Goal: Task Accomplishment & Management: Use online tool/utility

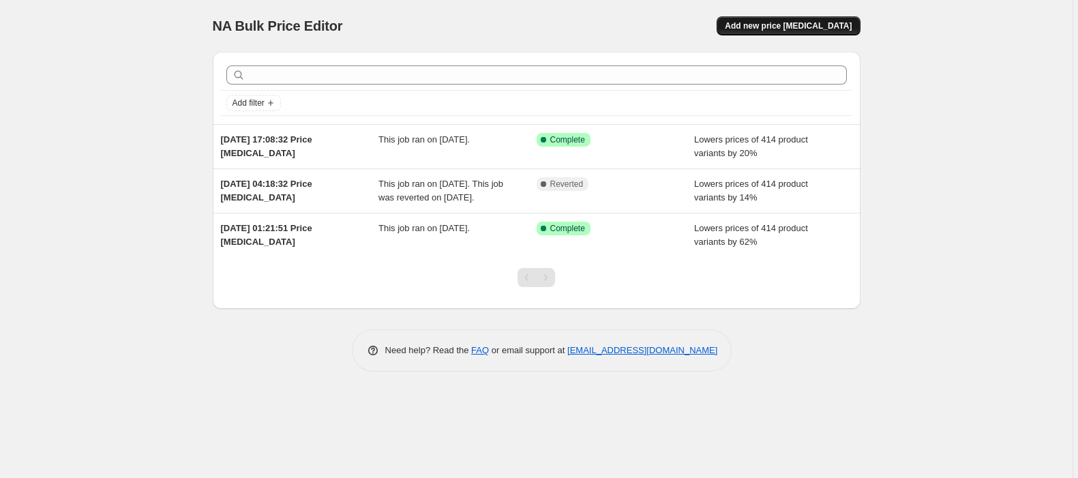
click at [784, 20] on span "Add new price [MEDICAL_DATA]" at bounding box center [788, 25] width 127 height 11
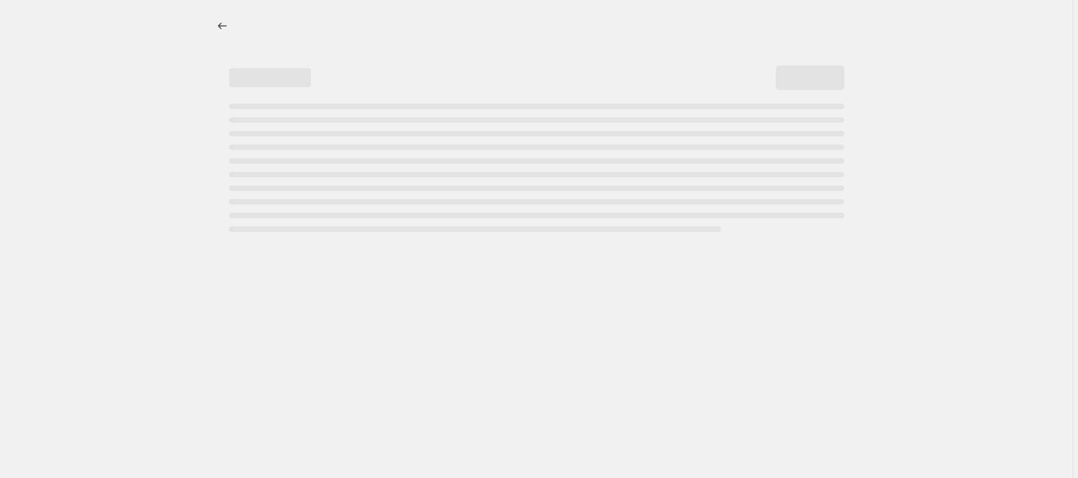
select select "percentage"
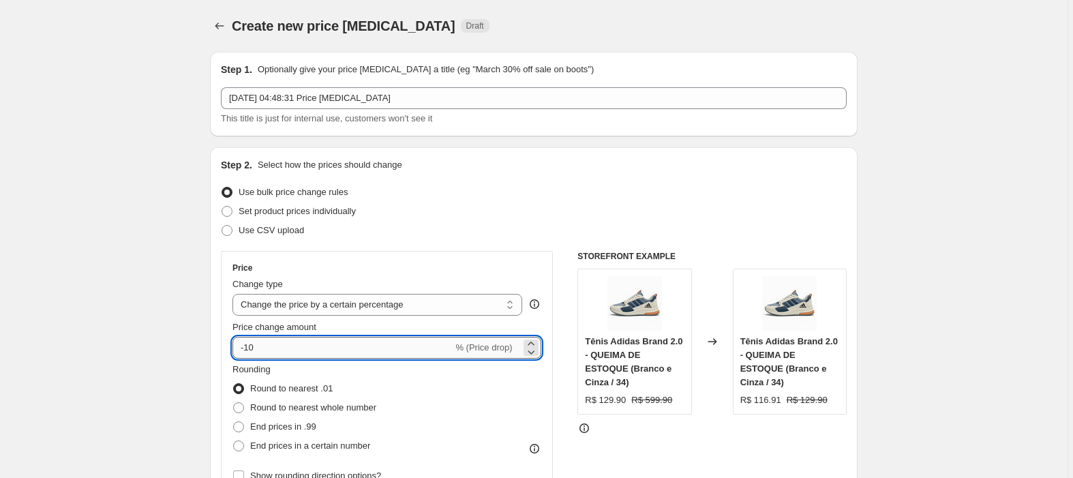
click at [270, 356] on input "-10" at bounding box center [343, 348] width 220 height 22
type input "-1"
type input "-6"
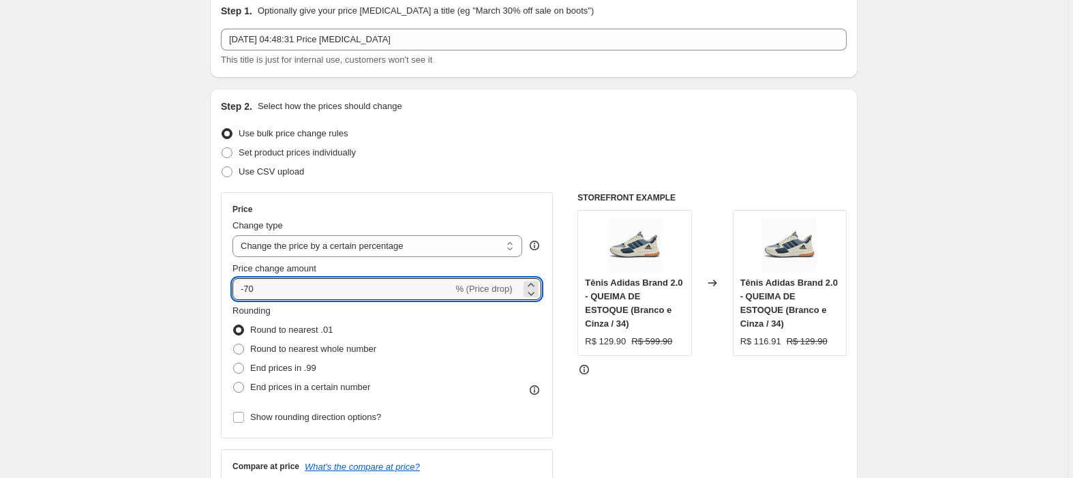
scroll to position [91, 0]
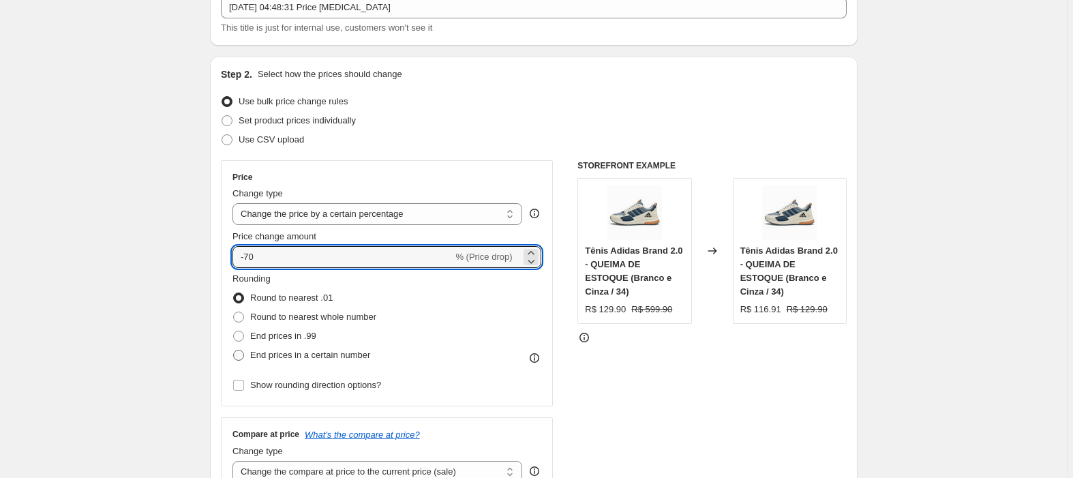
type input "-70"
click at [244, 355] on span at bounding box center [238, 355] width 11 height 11
click at [234, 351] on input "End prices in a certain number" at bounding box center [233, 350] width 1 height 1
radio input "true"
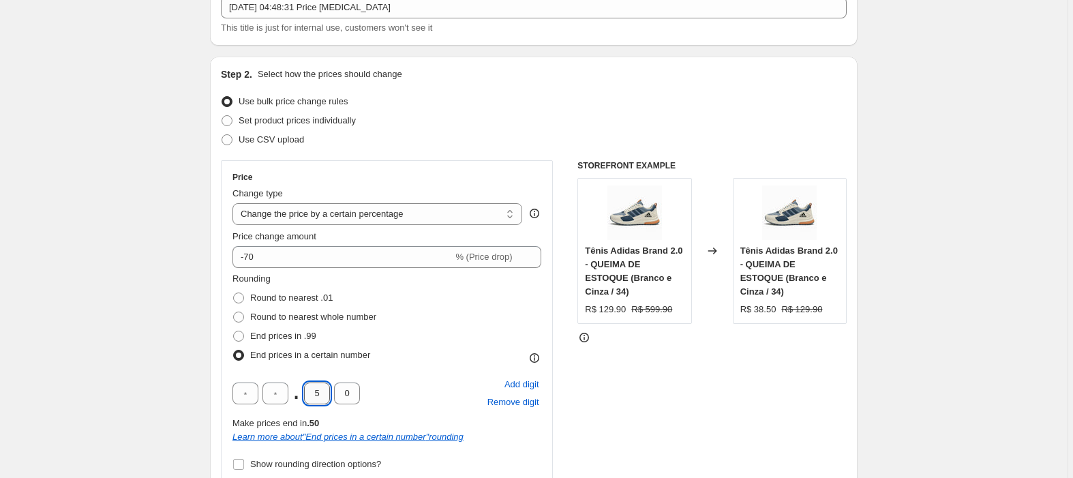
click at [323, 399] on input "5" at bounding box center [317, 394] width 26 height 22
type input "9"
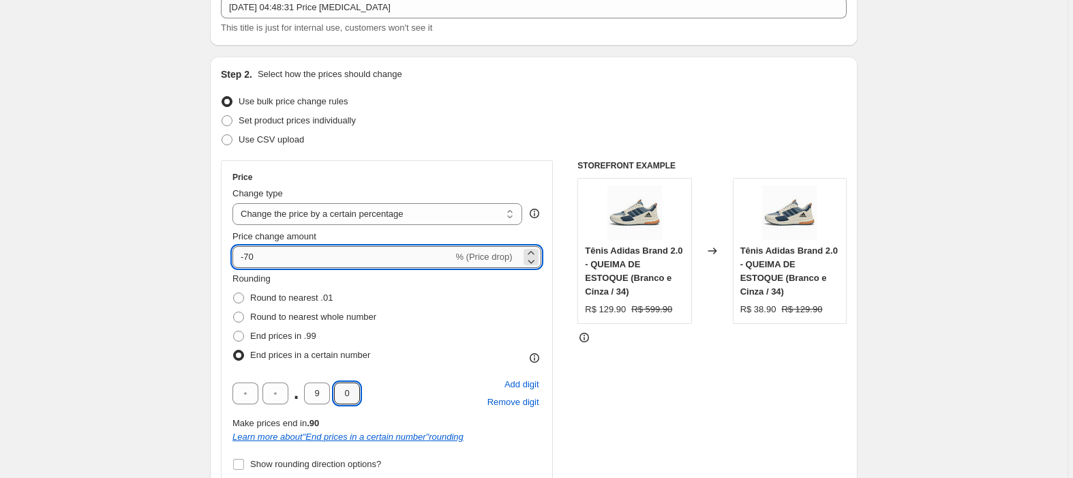
click at [254, 256] on input "-70" at bounding box center [343, 257] width 220 height 22
click at [409, 173] on div "Price" at bounding box center [387, 177] width 309 height 11
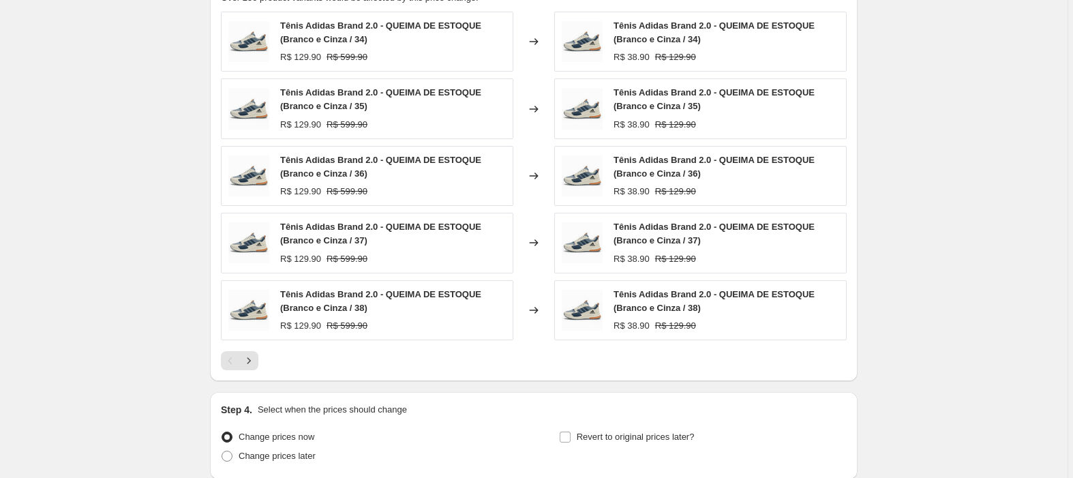
scroll to position [990, 0]
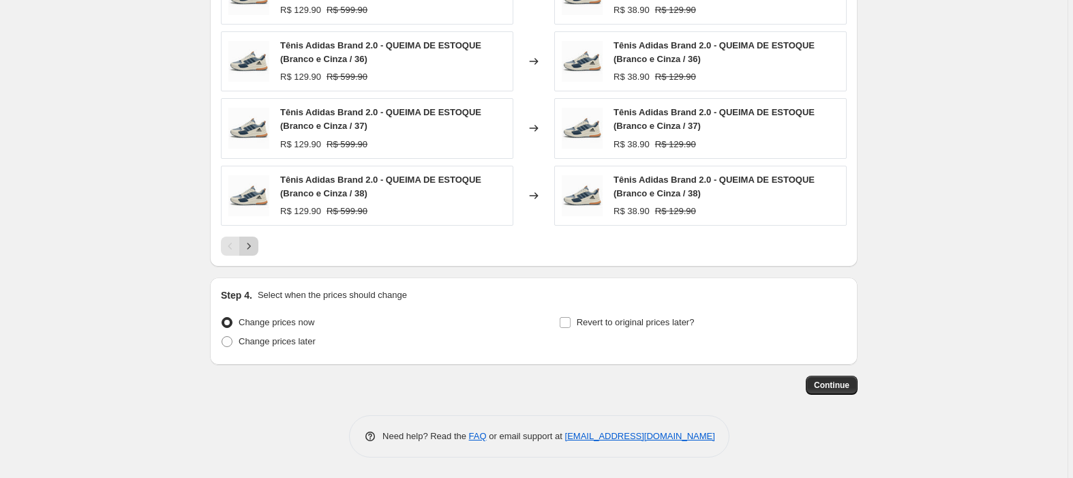
click at [243, 243] on icon "Next" at bounding box center [249, 246] width 14 height 14
click at [249, 244] on icon "Next" at bounding box center [249, 246] width 14 height 14
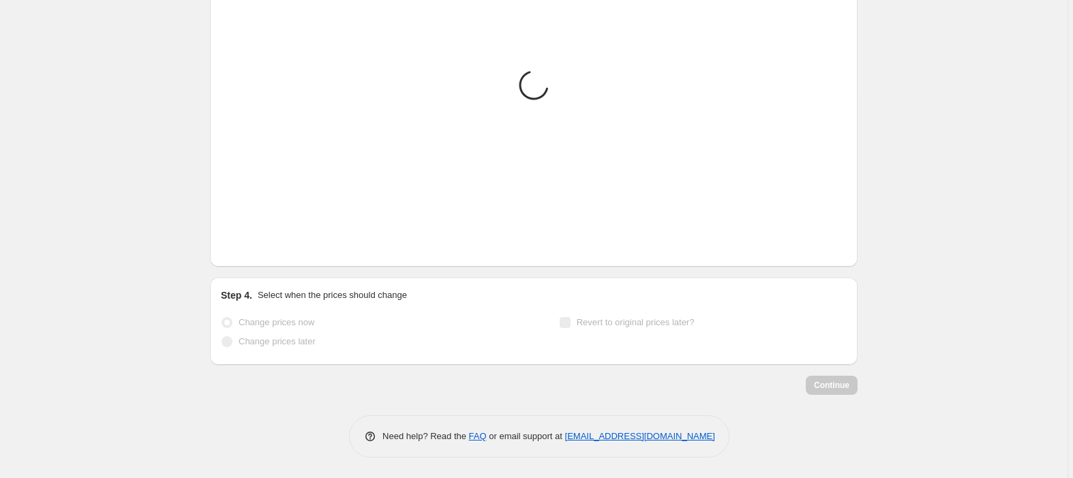
click at [249, 244] on icon "Next" at bounding box center [249, 246] width 14 height 14
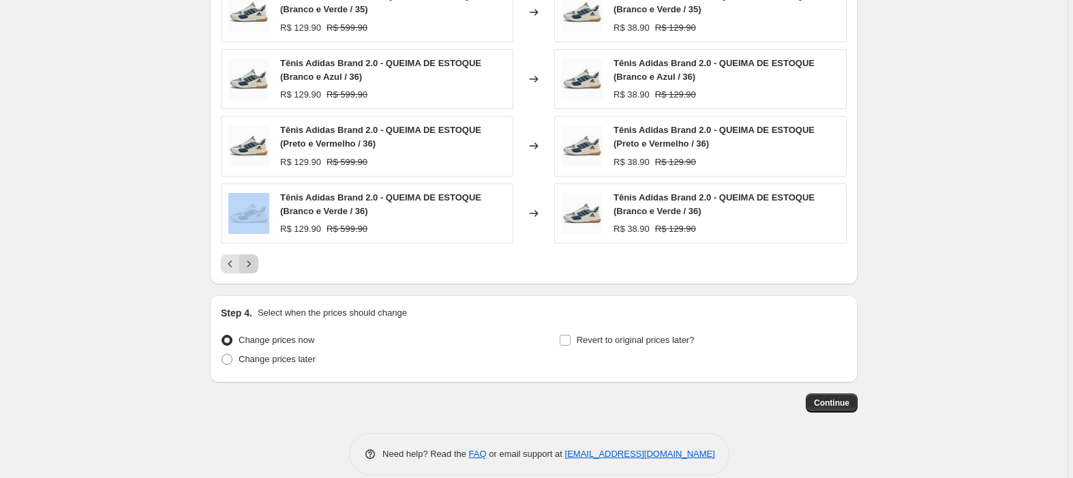
click at [249, 243] on div "Tênis Adidas Brand 2.0 - QUEIMA DE ESTOQUE (Branco e Verde / 36) R$ 129.90 R$ 5…" at bounding box center [367, 213] width 293 height 60
click at [251, 267] on icon "Next" at bounding box center [249, 264] width 3 height 6
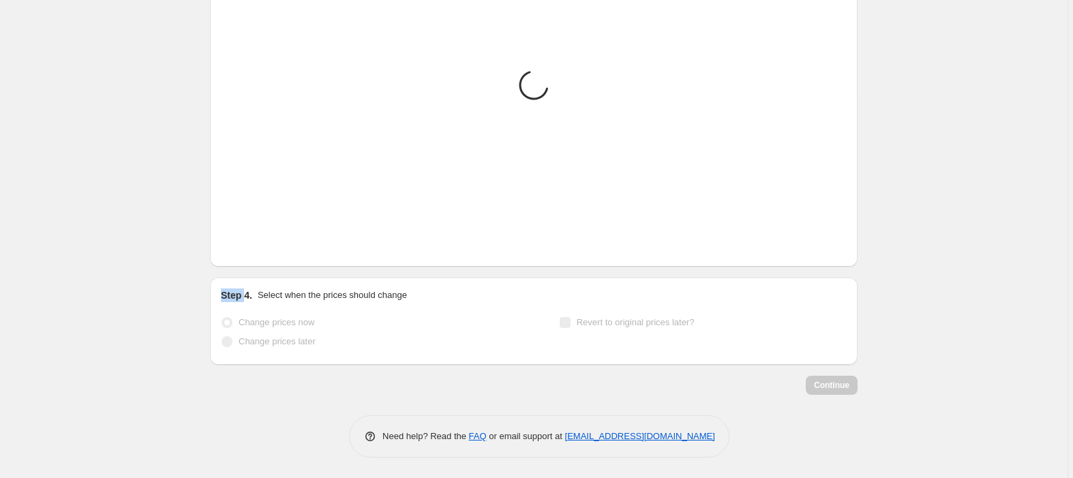
click at [242, 273] on div at bounding box center [242, 273] width 0 height 0
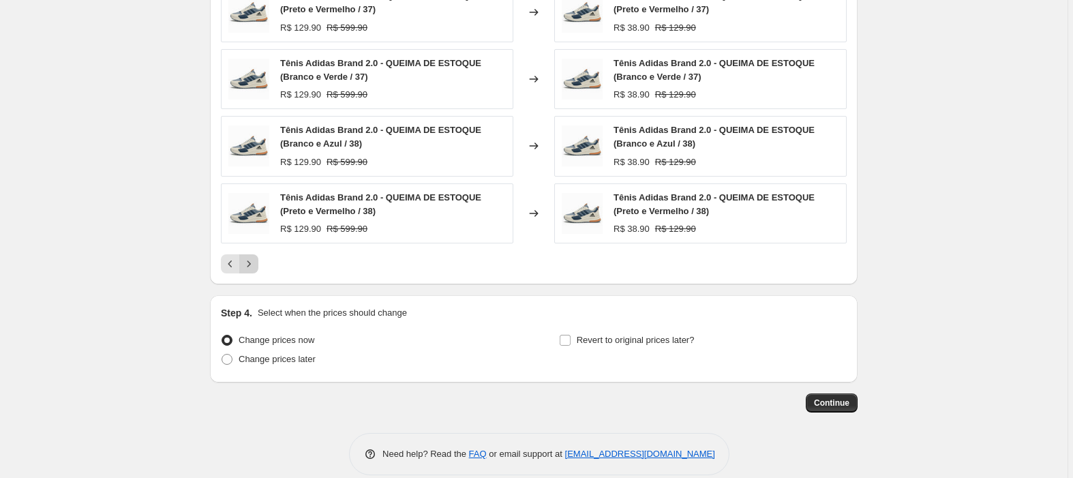
click at [480, 303] on div "Step 4. Select when the prices should change Change prices now Change prices la…" at bounding box center [534, 338] width 648 height 87
click at [255, 266] on icon "Next" at bounding box center [249, 264] width 14 height 14
click at [256, 271] on icon "Next" at bounding box center [249, 264] width 14 height 14
click at [254, 265] on icon "Next" at bounding box center [249, 264] width 14 height 14
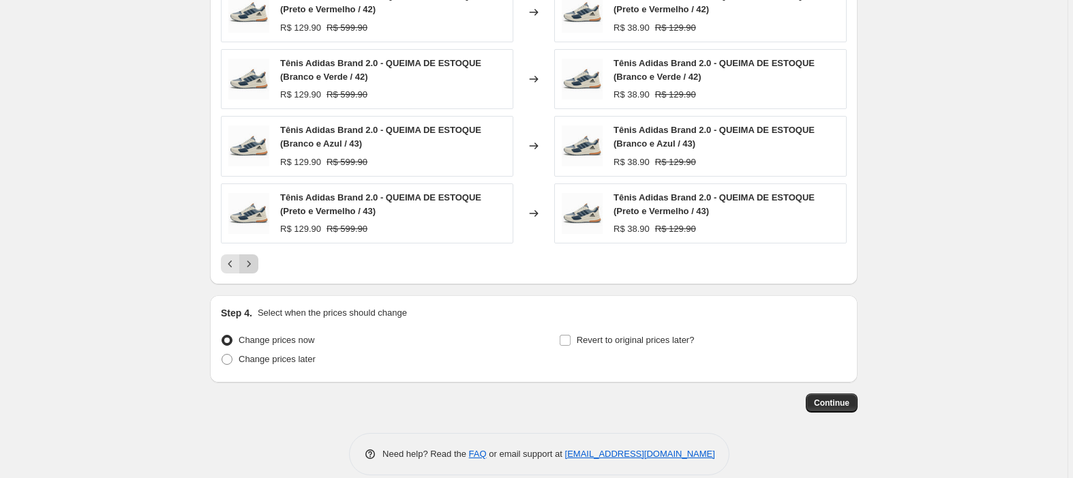
click at [254, 265] on icon "Next" at bounding box center [249, 264] width 14 height 14
click at [251, 258] on button "Next" at bounding box center [248, 263] width 19 height 19
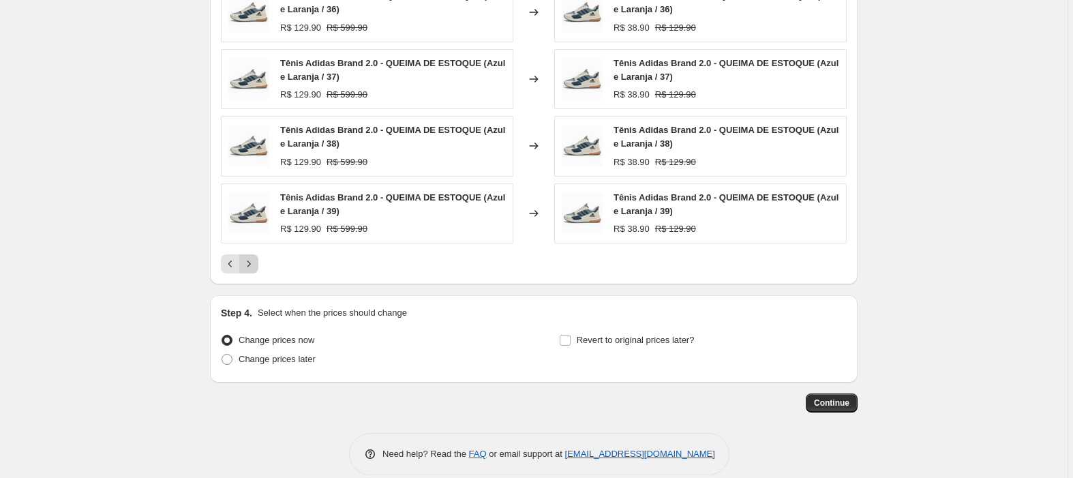
click at [251, 258] on button "Next" at bounding box center [248, 263] width 19 height 19
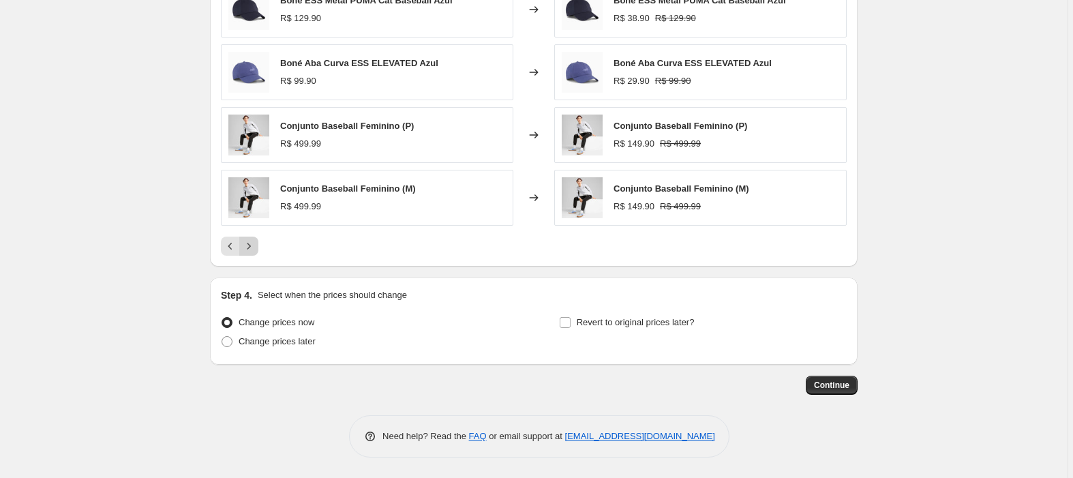
click at [251, 258] on div "PRICE CHANGE PREVIEW Over 250 product variants would be affected by this price …" at bounding box center [534, 69] width 648 height 395
click at [251, 244] on icon "Next" at bounding box center [249, 246] width 3 height 6
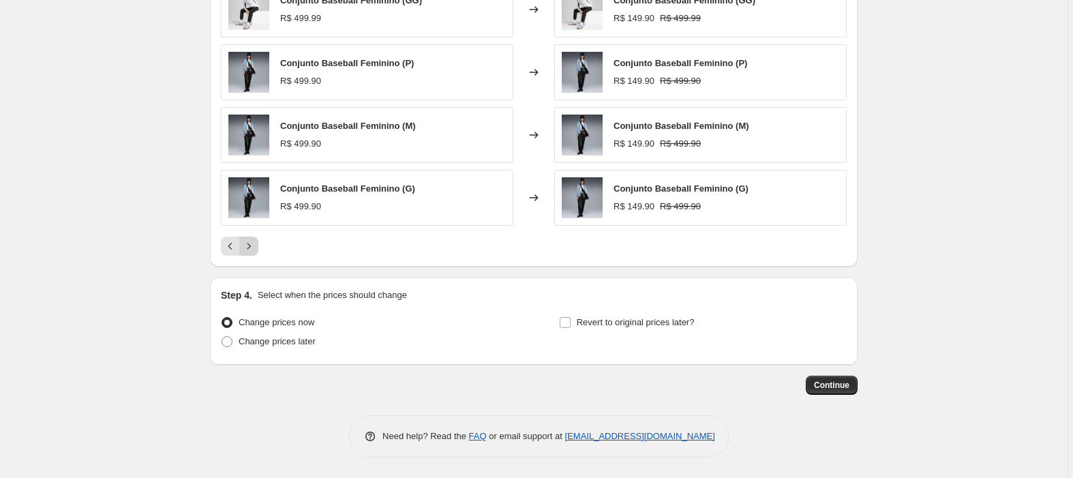
click at [251, 244] on icon "Next" at bounding box center [249, 246] width 3 height 6
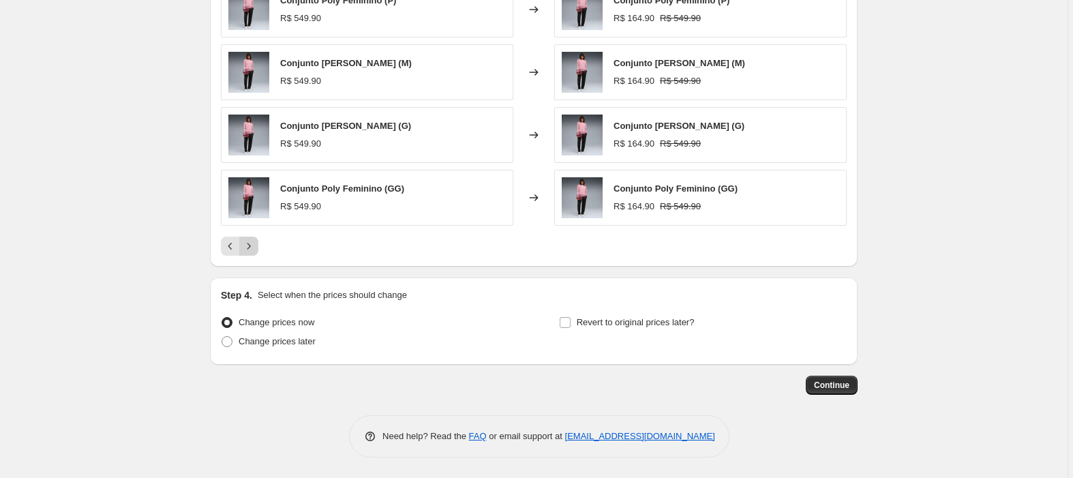
click at [251, 244] on icon "Next" at bounding box center [249, 246] width 3 height 6
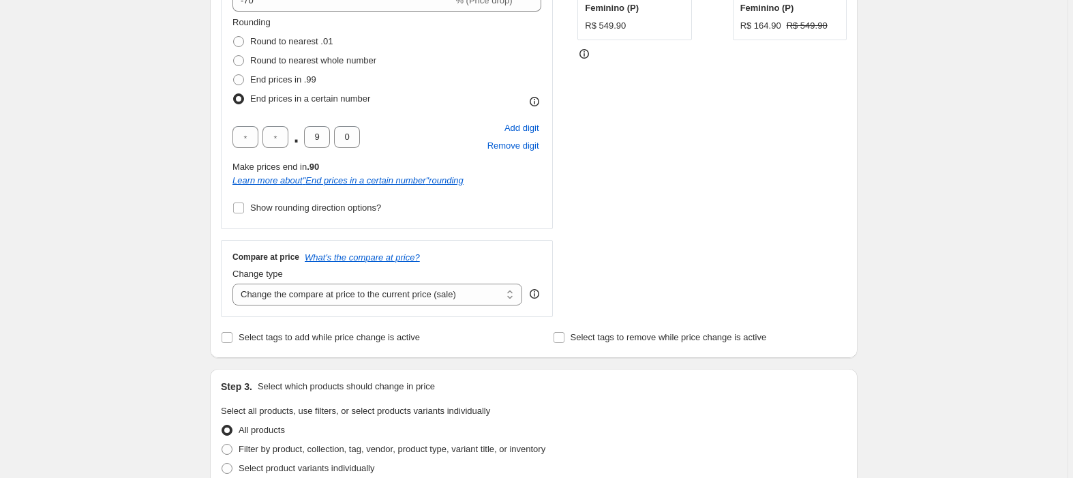
scroll to position [241, 0]
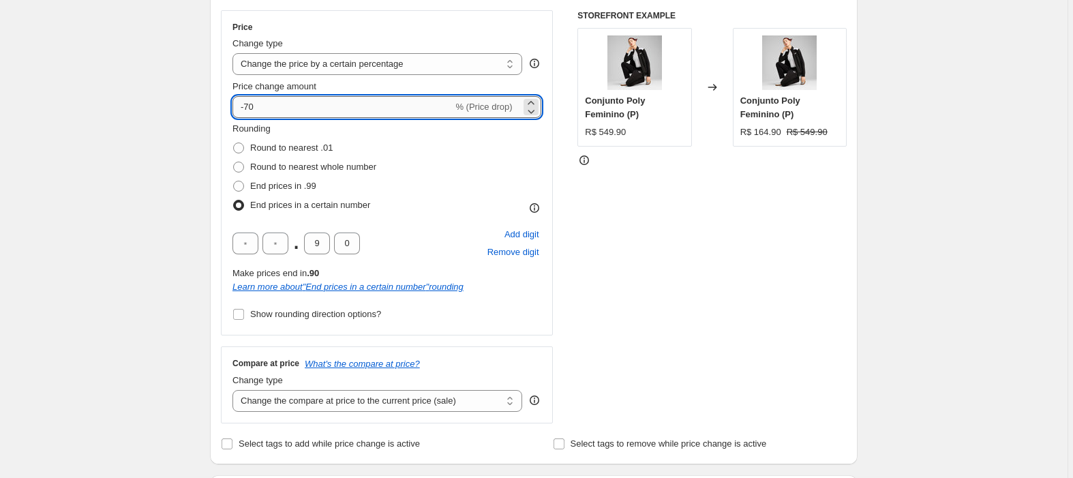
drag, startPoint x: 262, startPoint y: 105, endPoint x: 249, endPoint y: 105, distance: 13.0
click at [249, 105] on input "-70" at bounding box center [343, 107] width 220 height 22
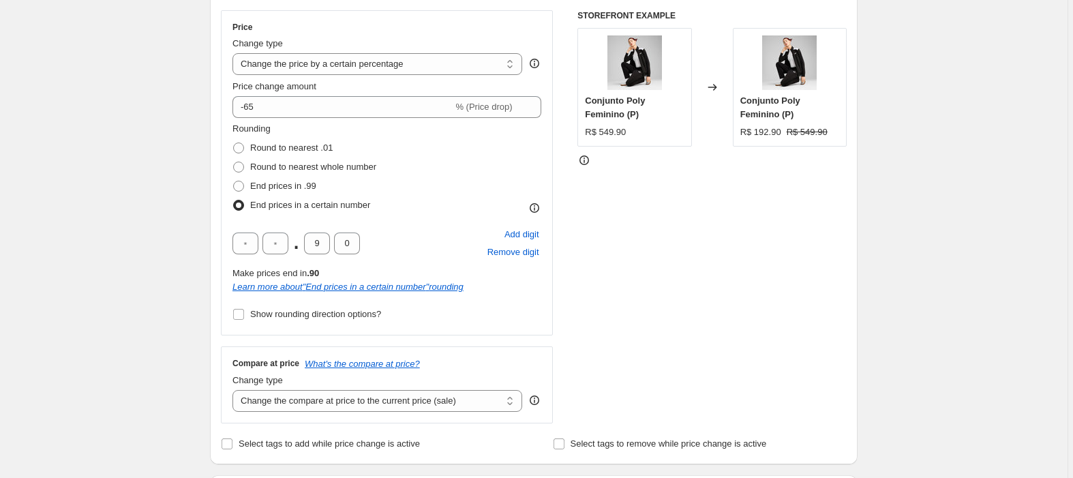
click at [691, 224] on div "STOREFRONT EXAMPLE Conjunto Poly Feminino (P) R$ 549.90 Changed to Conjunto Pol…" at bounding box center [712, 216] width 269 height 413
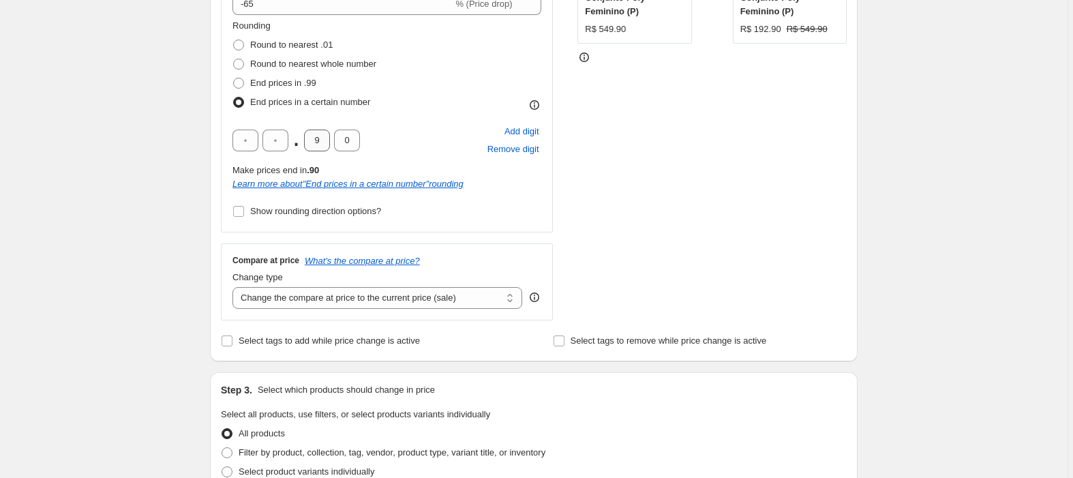
scroll to position [331, 0]
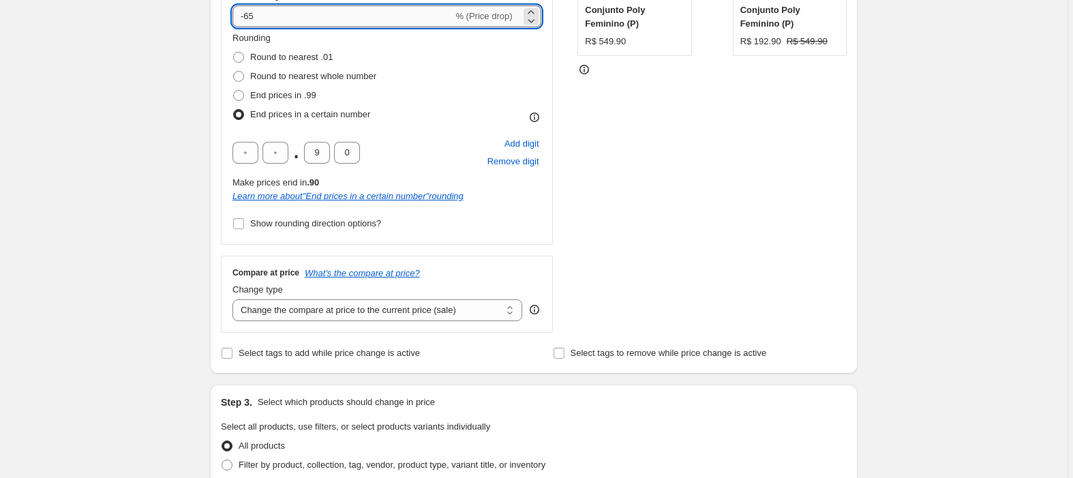
click at [271, 12] on input "-65" at bounding box center [343, 16] width 220 height 22
type input "-6"
type input "-70"
click at [707, 185] on div "STOREFRONT EXAMPLE Conjunto Poly Feminino (P) R$ 549.90 Changed to Conjunto Pol…" at bounding box center [712, 126] width 269 height 413
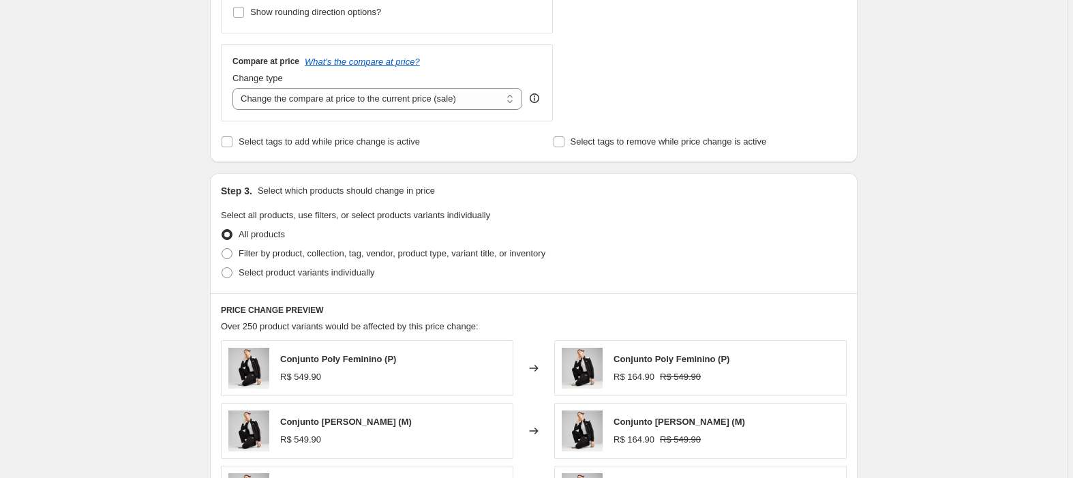
scroll to position [968, 0]
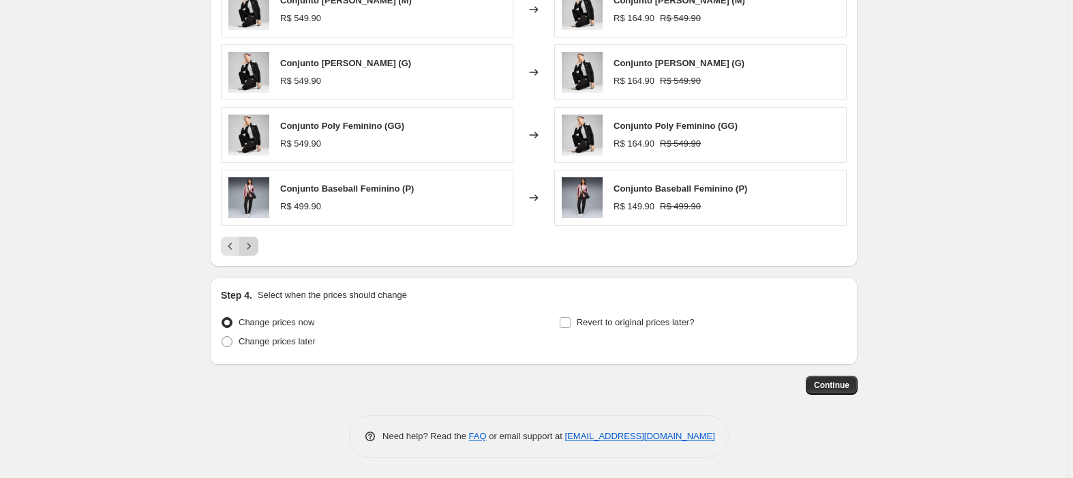
click at [254, 248] on icon "Next" at bounding box center [249, 246] width 14 height 14
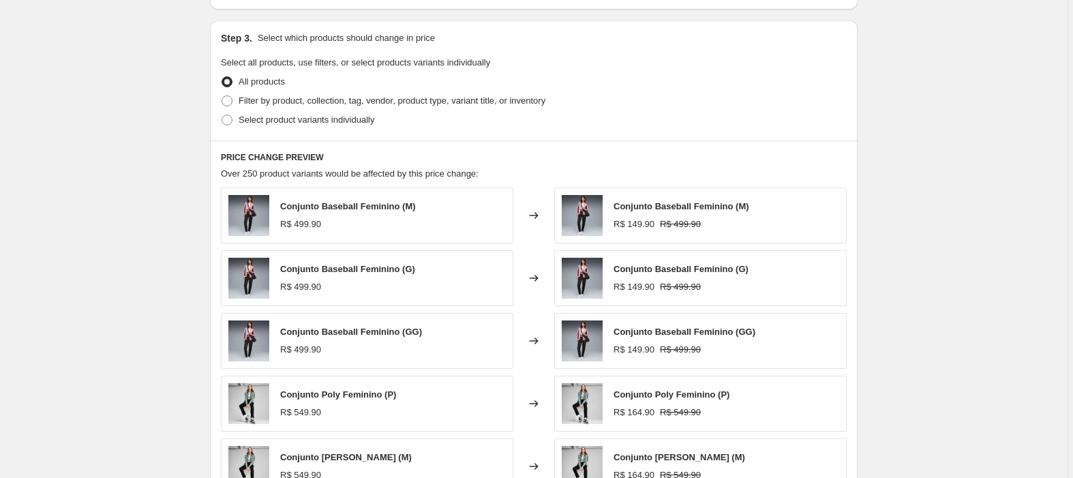
scroll to position [241, 0]
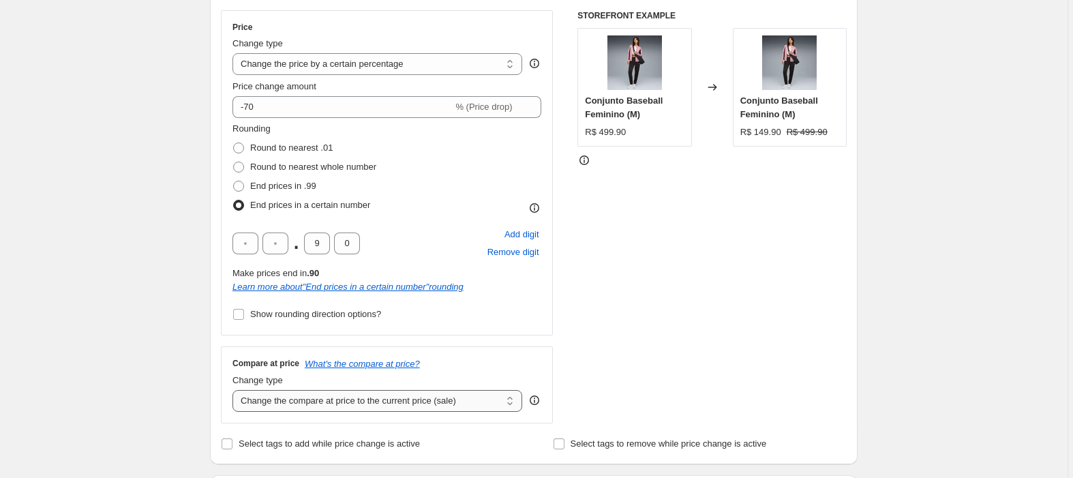
click at [295, 398] on select "Change the compare at price to the current price (sale) Change the compare at p…" at bounding box center [378, 401] width 290 height 22
click at [235, 391] on select "Change the compare at price to the current price (sale) Change the compare at p…" at bounding box center [378, 401] width 290 height 22
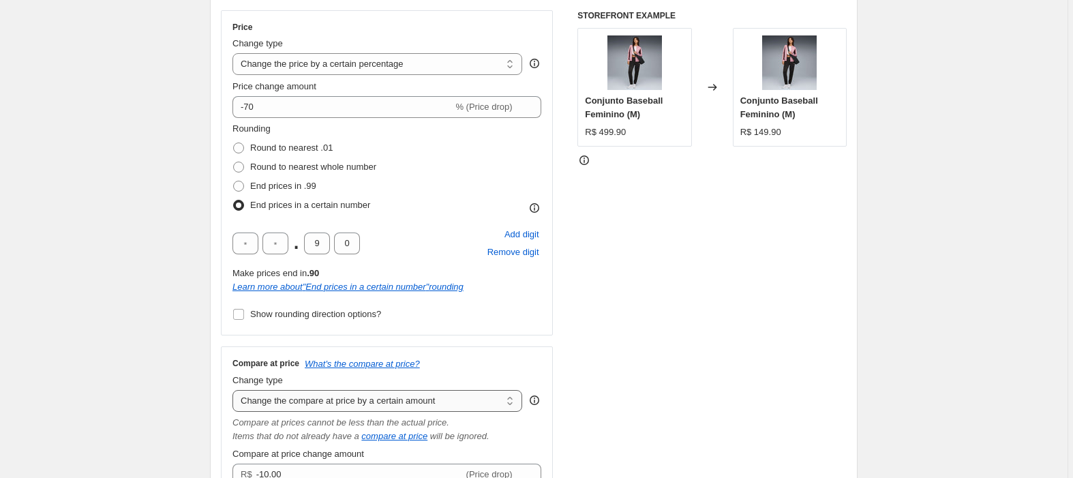
click at [381, 397] on select "Change the compare at price to the current price (sale) Change the compare at p…" at bounding box center [378, 401] width 290 height 22
select select "percentage"
click at [235, 391] on select "Change the compare at price to the current price (sale) Change the compare at p…" at bounding box center [378, 401] width 290 height 22
type input "-15"
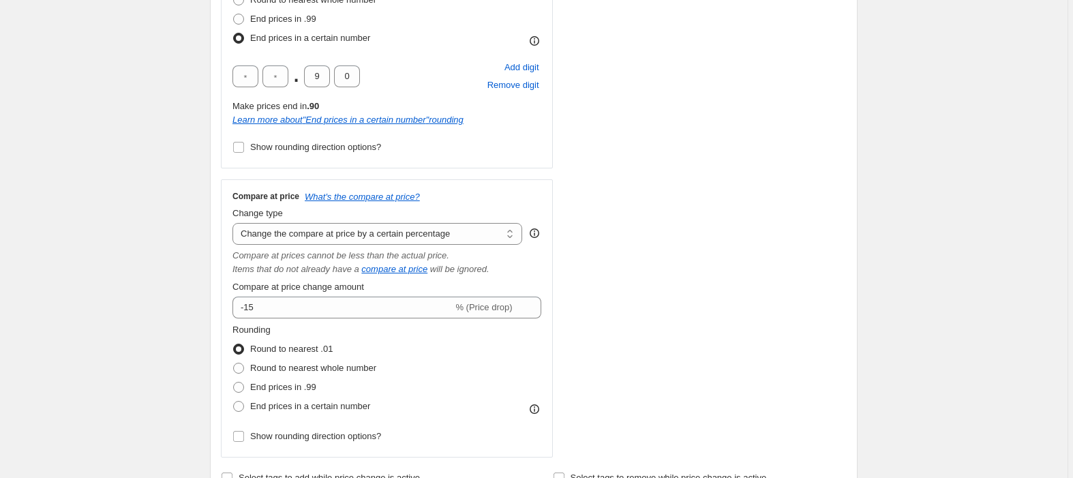
scroll to position [423, 0]
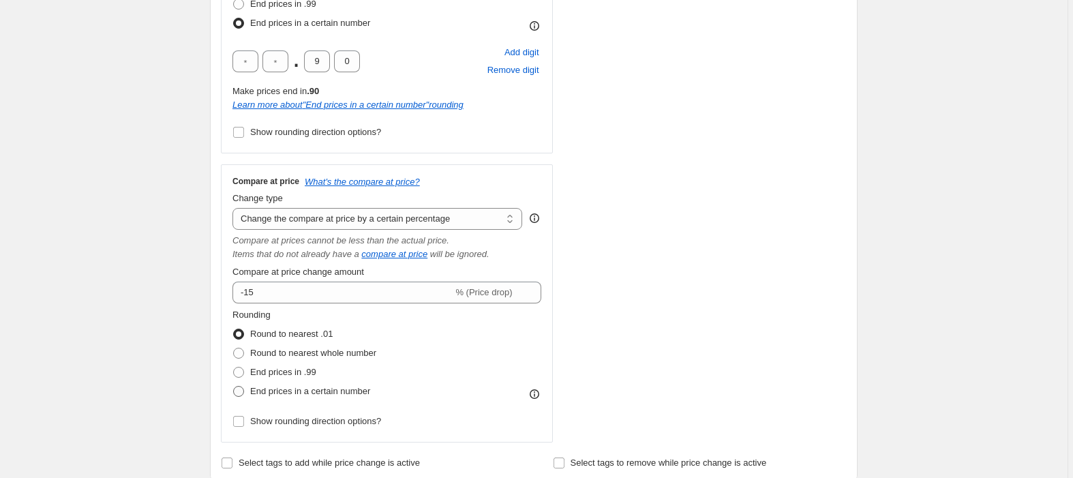
click at [287, 391] on span "End prices in a certain number" at bounding box center [310, 391] width 120 height 10
click at [234, 387] on input "End prices in a certain number" at bounding box center [233, 386] width 1 height 1
radio input "true"
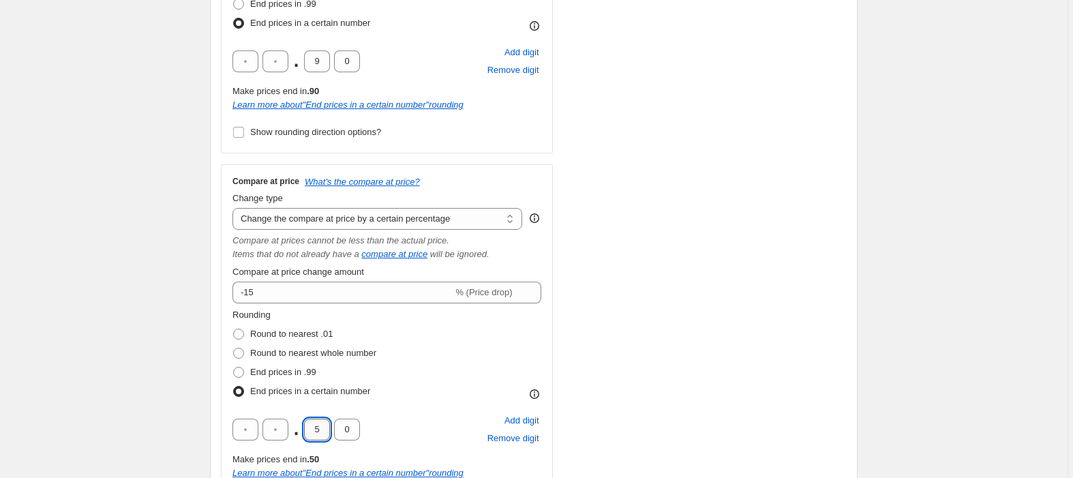
click at [330, 431] on input "5" at bounding box center [317, 430] width 26 height 22
type input "9"
click at [655, 263] on div "STOREFRONT EXAMPLE Conjunto Baseball Feminino (M) R$ 499.90 Changed to Conjunto…" at bounding box center [712, 175] width 269 height 694
click at [361, 229] on select "Change the compare at price to the current price (sale) Change the compare at p…" at bounding box center [378, 219] width 290 height 22
select select "ep"
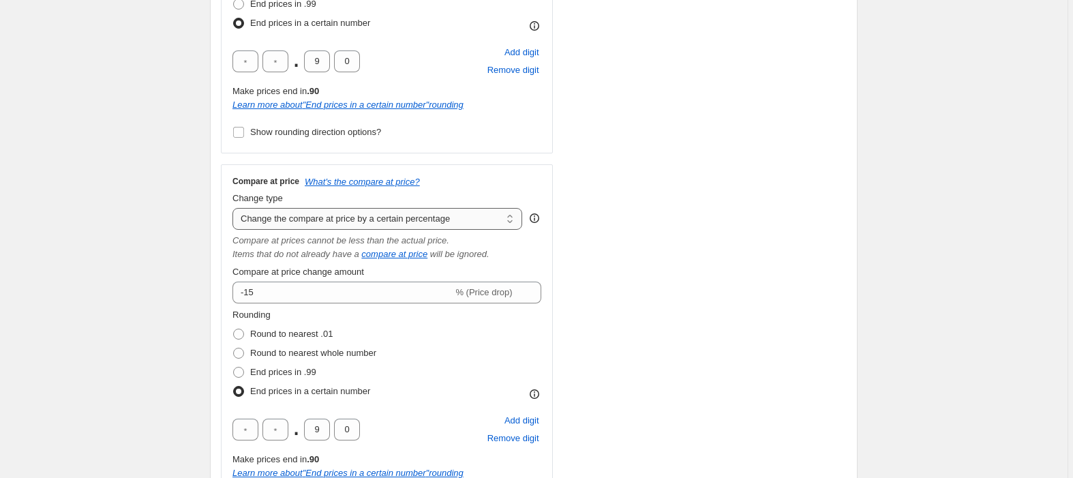
click at [235, 209] on select "Change the compare at price to the current price (sale) Change the compare at p…" at bounding box center [378, 219] width 290 height 22
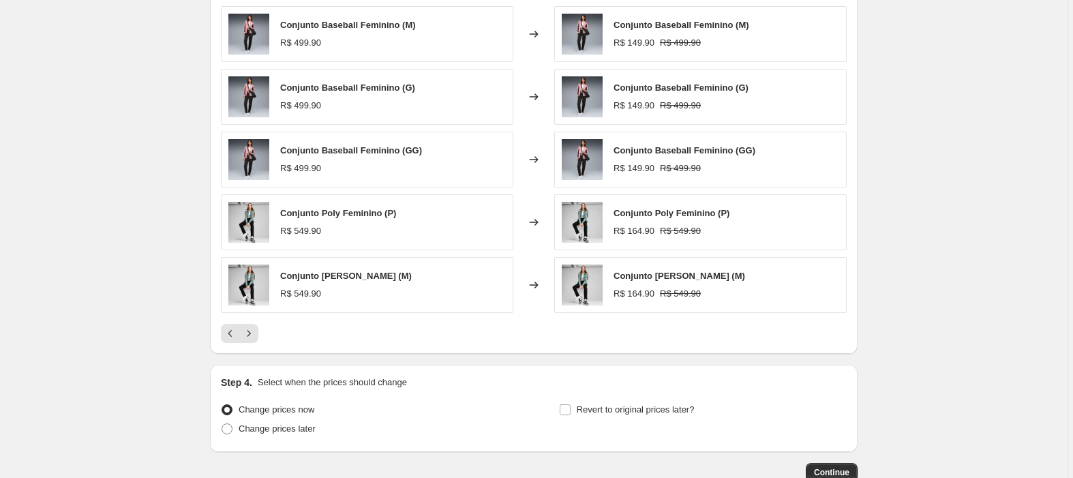
scroll to position [968, 0]
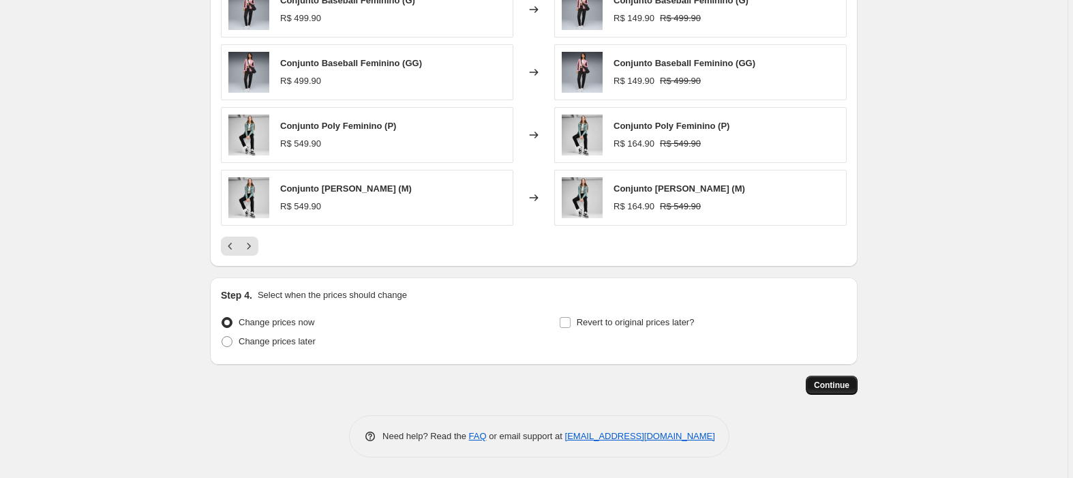
click at [827, 385] on span "Continue" at bounding box center [831, 385] width 35 height 11
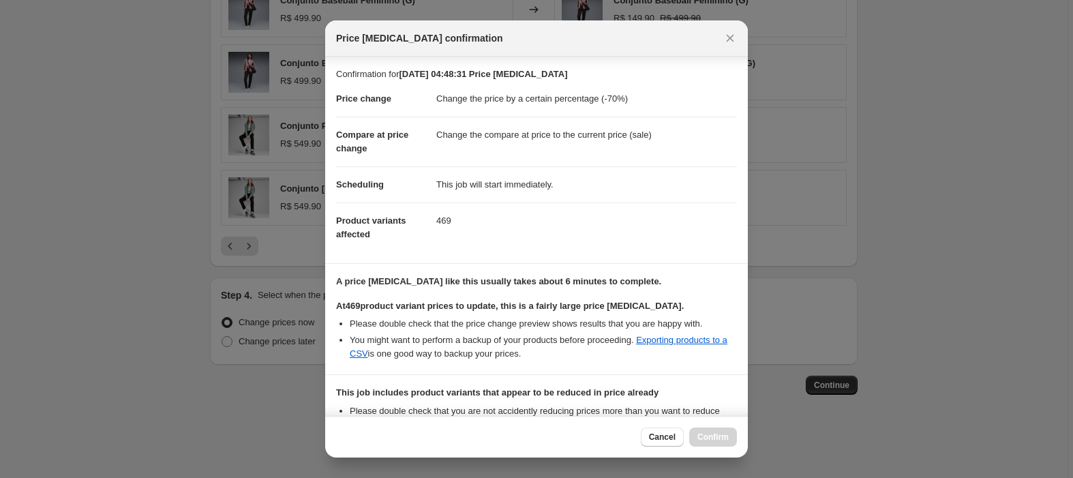
scroll to position [173, 0]
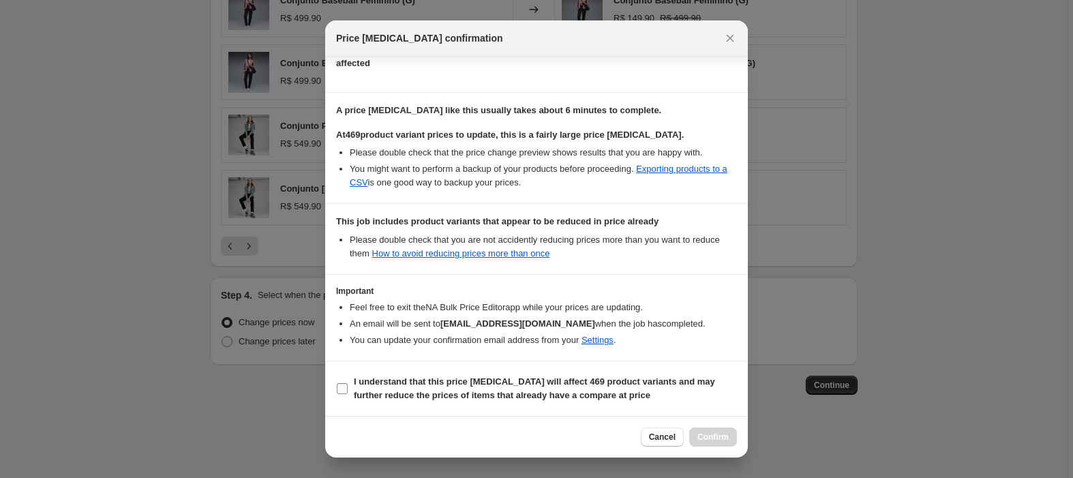
click at [345, 388] on input "I understand that this price [MEDICAL_DATA] will affect 469 product variants an…" at bounding box center [342, 388] width 11 height 11
checkbox input "true"
click at [709, 432] on span "Confirm" at bounding box center [713, 437] width 31 height 11
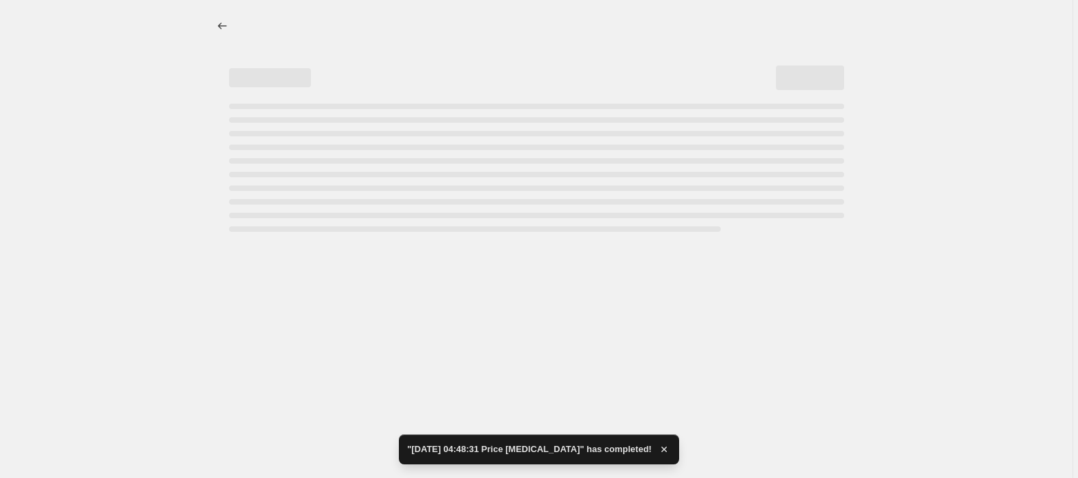
select select "percentage"
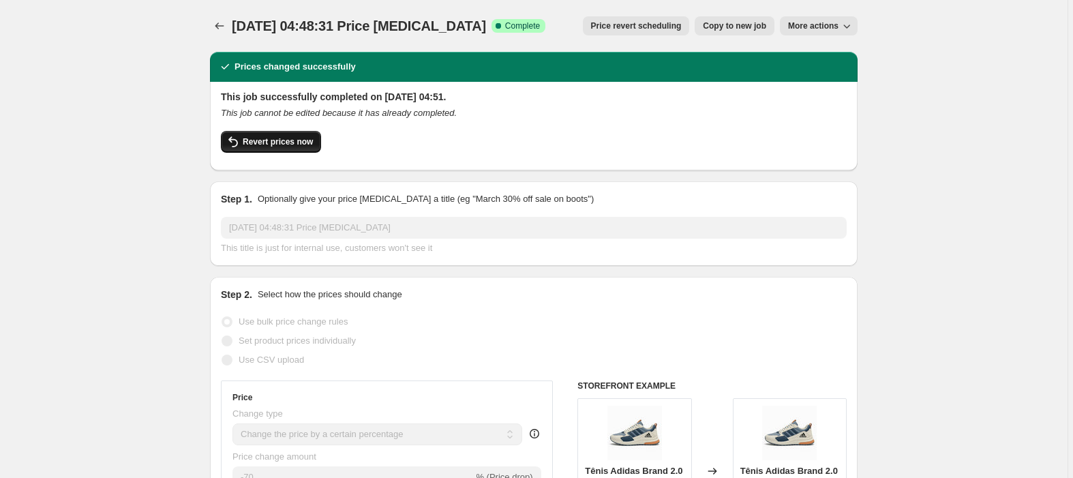
click at [249, 140] on span "Revert prices now" at bounding box center [278, 141] width 70 height 11
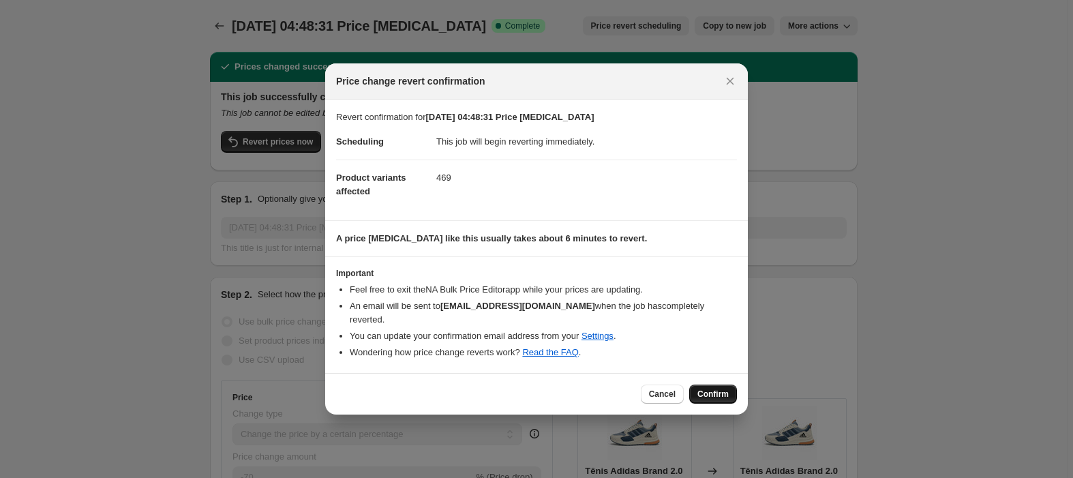
click at [715, 389] on span "Confirm" at bounding box center [713, 394] width 31 height 11
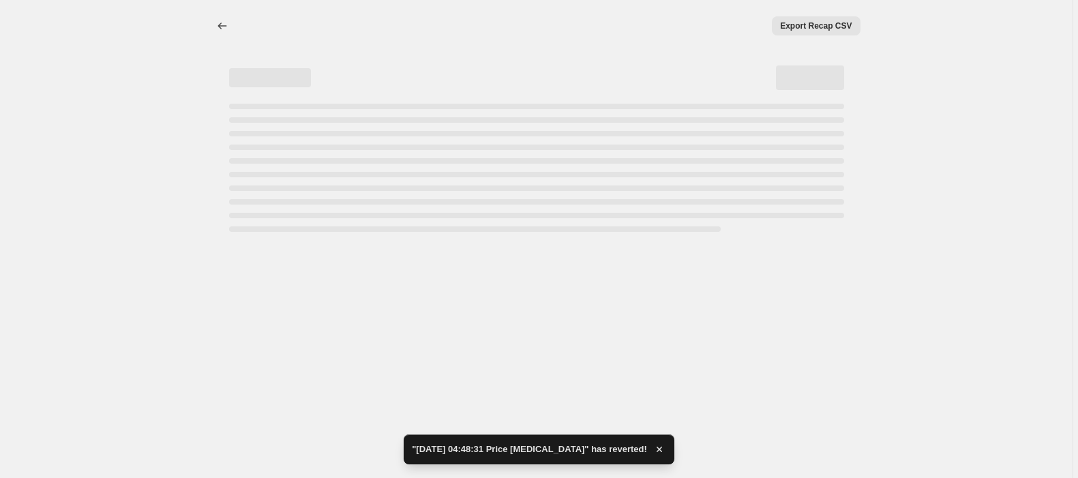
select select "percentage"
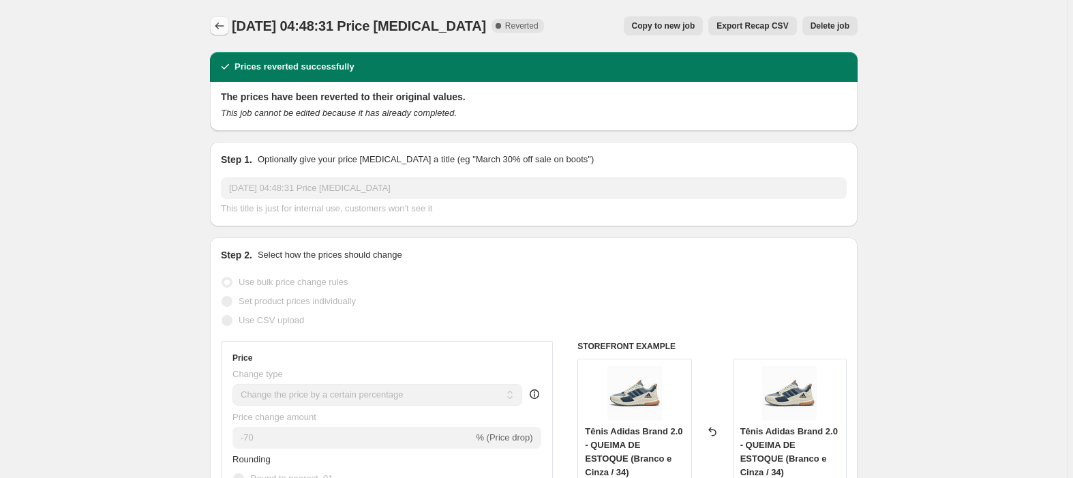
click at [222, 19] on icon "Price change jobs" at bounding box center [220, 26] width 14 height 14
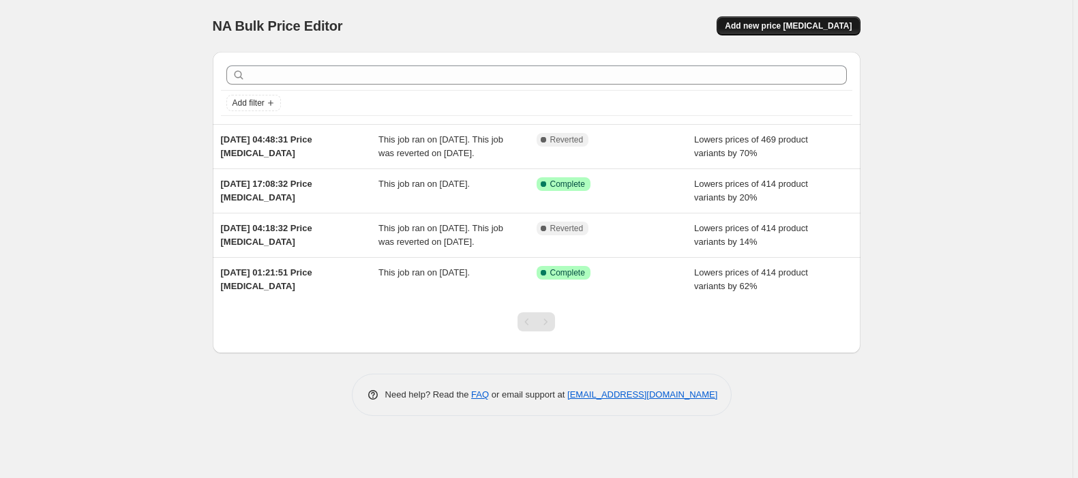
click at [790, 18] on button "Add new price [MEDICAL_DATA]" at bounding box center [788, 25] width 143 height 19
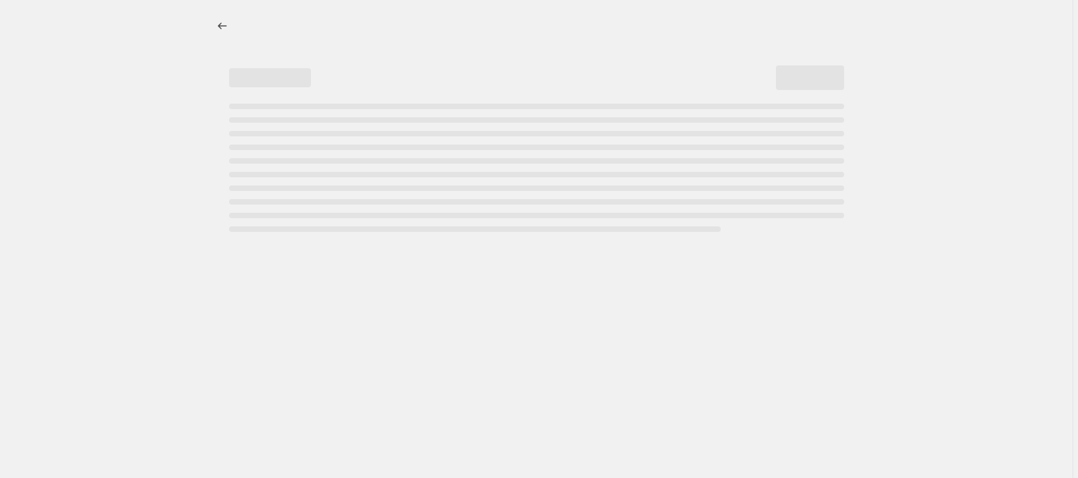
select select "percentage"
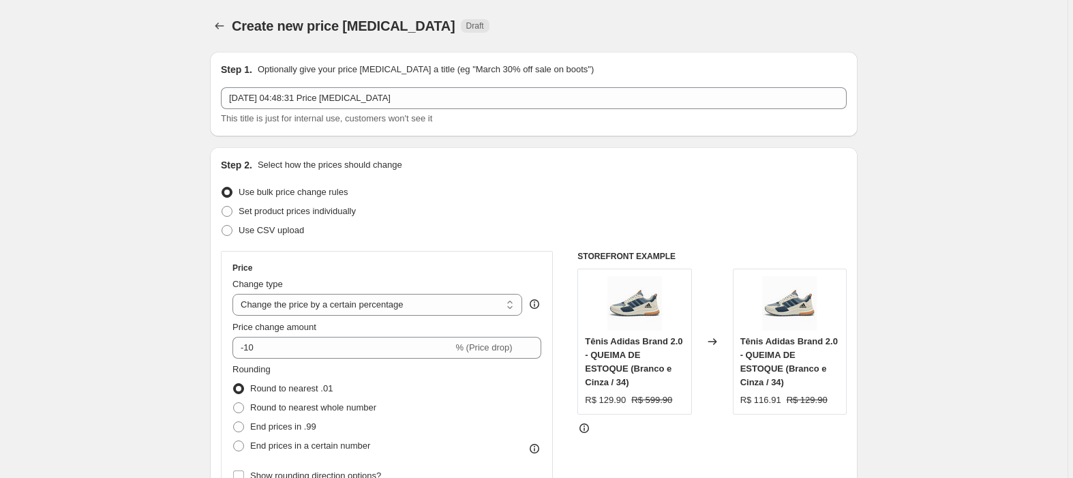
scroll to position [91, 0]
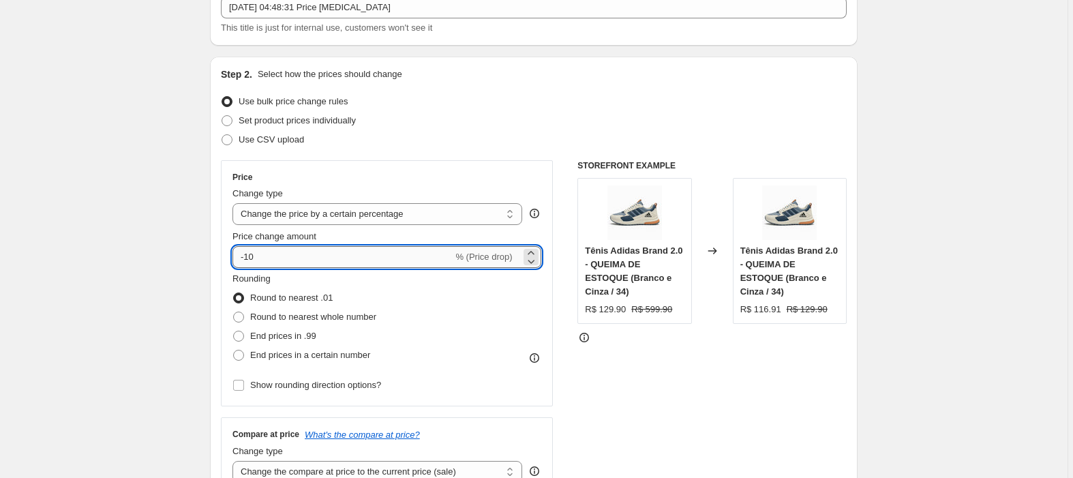
click at [284, 254] on input "-10" at bounding box center [343, 257] width 220 height 22
type input "-1"
type input "-65"
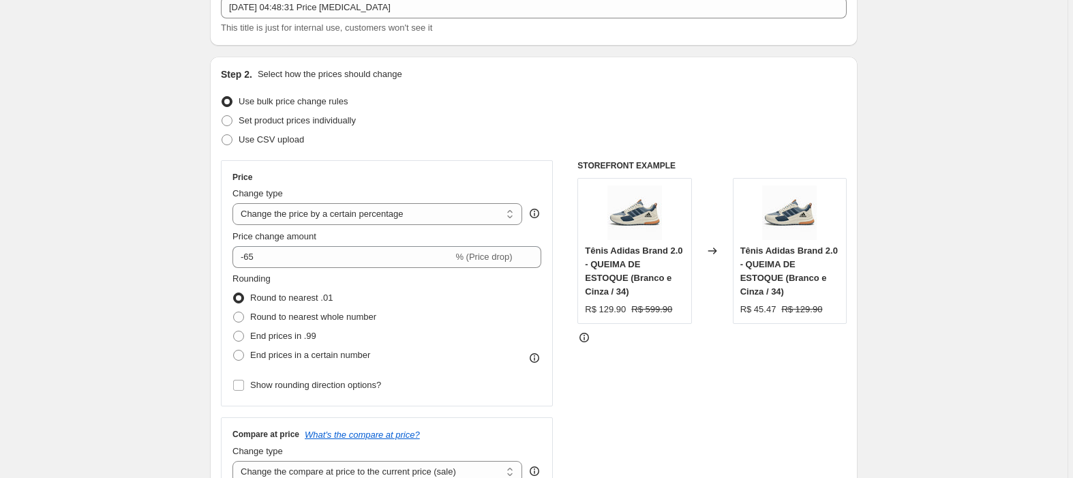
click at [421, 162] on div "Price Change type Change the price to a certain amount Change the price by a ce…" at bounding box center [387, 283] width 332 height 246
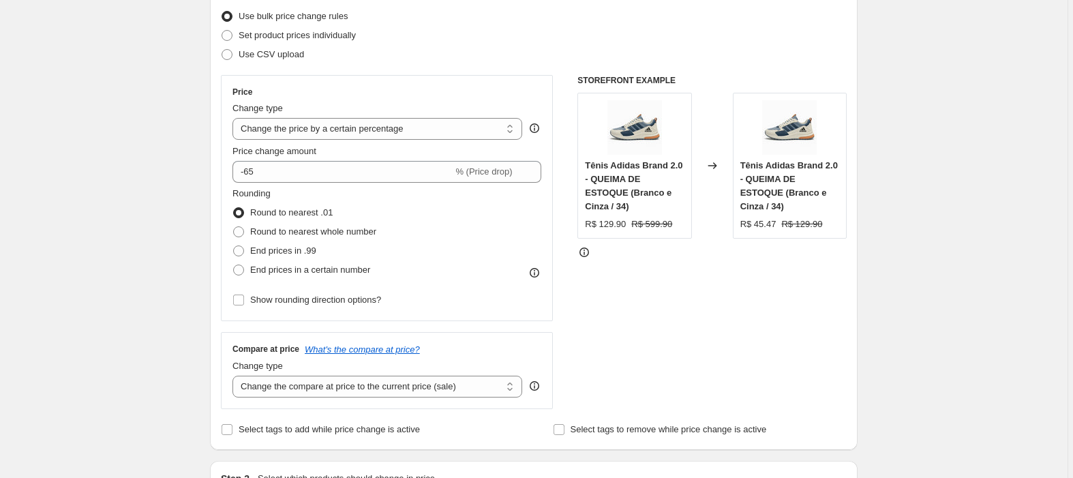
scroll to position [273, 0]
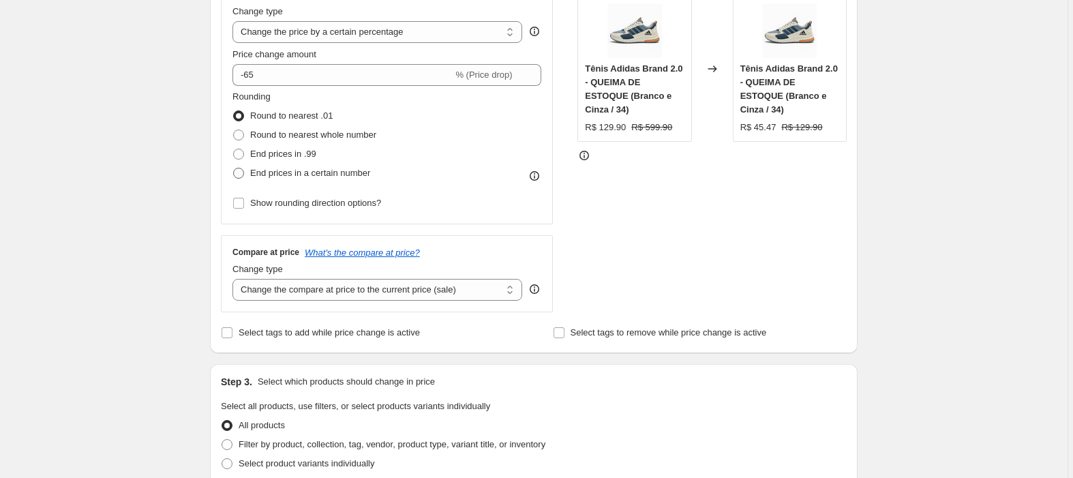
click at [252, 170] on span "End prices in a certain number" at bounding box center [310, 173] width 120 height 10
click at [234, 168] on input "End prices in a certain number" at bounding box center [233, 168] width 1 height 1
radio input "true"
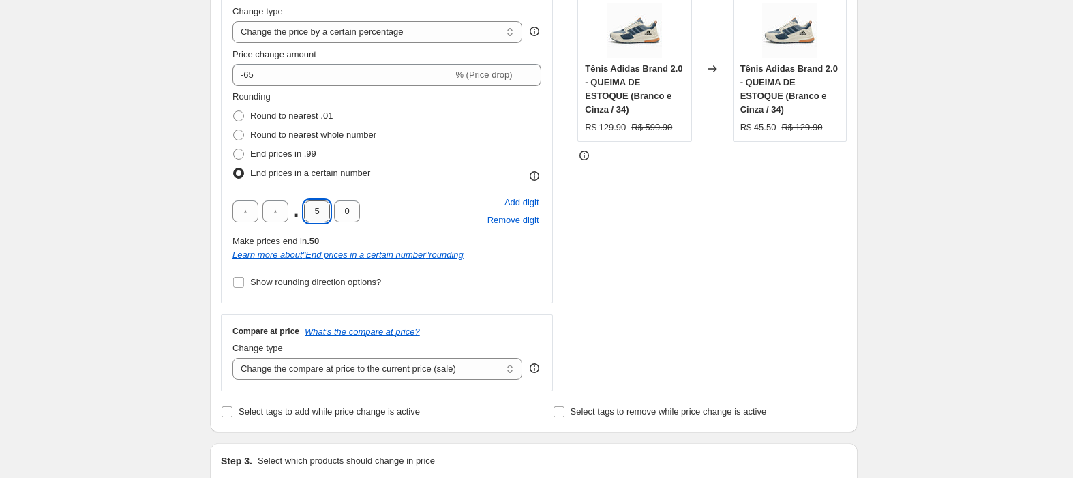
click at [317, 209] on input "5" at bounding box center [317, 211] width 26 height 22
type input "9"
click at [628, 257] on div "STOREFRONT EXAMPLE Tênis Adidas Brand 2.0 - QUEIMA DE ESTOQUE (Branco e Cinza /…" at bounding box center [712, 184] width 269 height 413
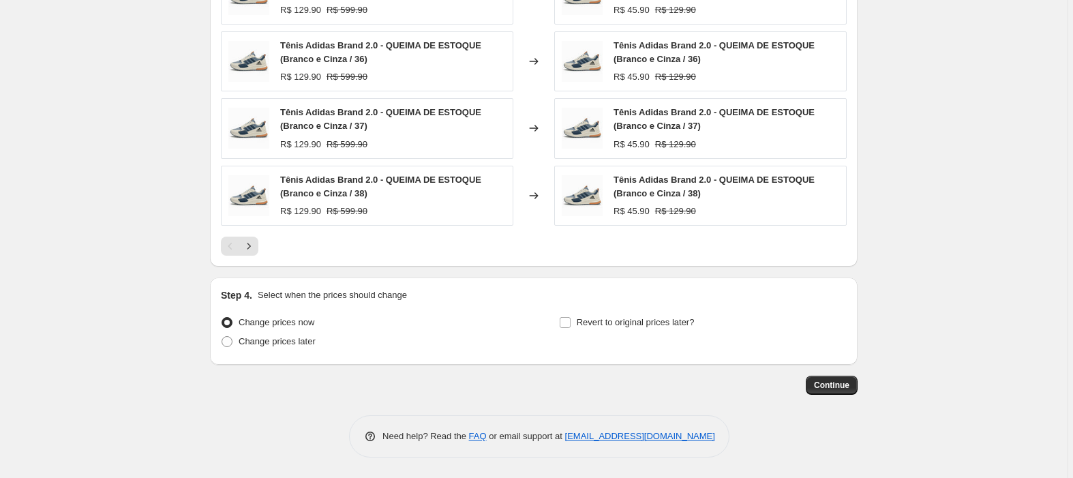
scroll to position [990, 0]
click at [831, 382] on span "Continue" at bounding box center [831, 385] width 35 height 11
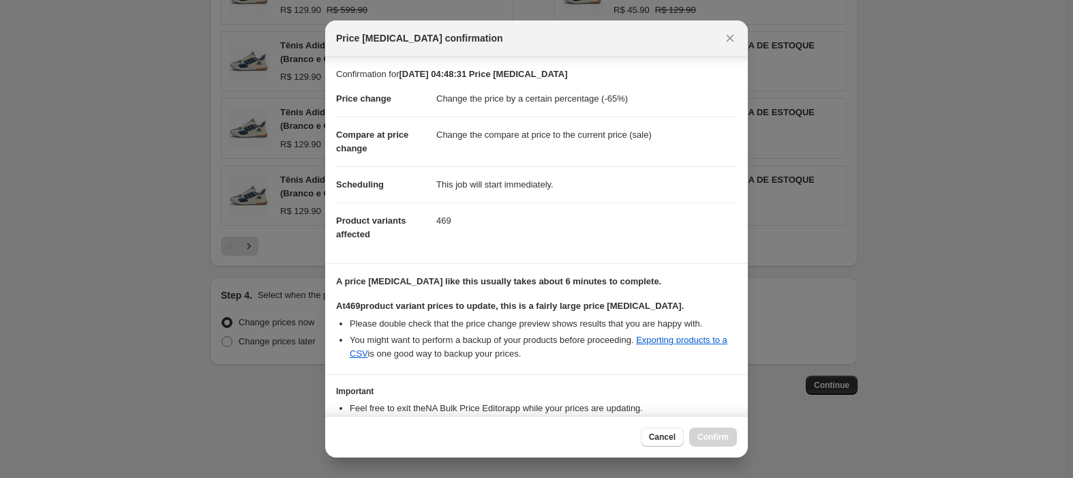
scroll to position [88, 0]
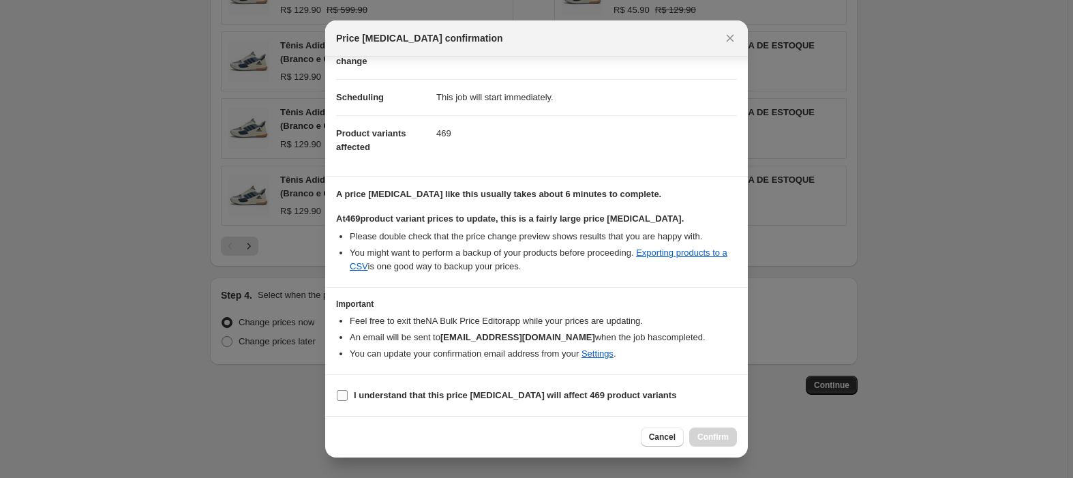
click at [361, 393] on b "I understand that this price [MEDICAL_DATA] will affect 469 product variants" at bounding box center [515, 395] width 323 height 10
click at [348, 393] on input "I understand that this price [MEDICAL_DATA] will affect 469 product variants" at bounding box center [342, 395] width 11 height 11
checkbox input "true"
click at [719, 436] on span "Confirm" at bounding box center [713, 437] width 31 height 11
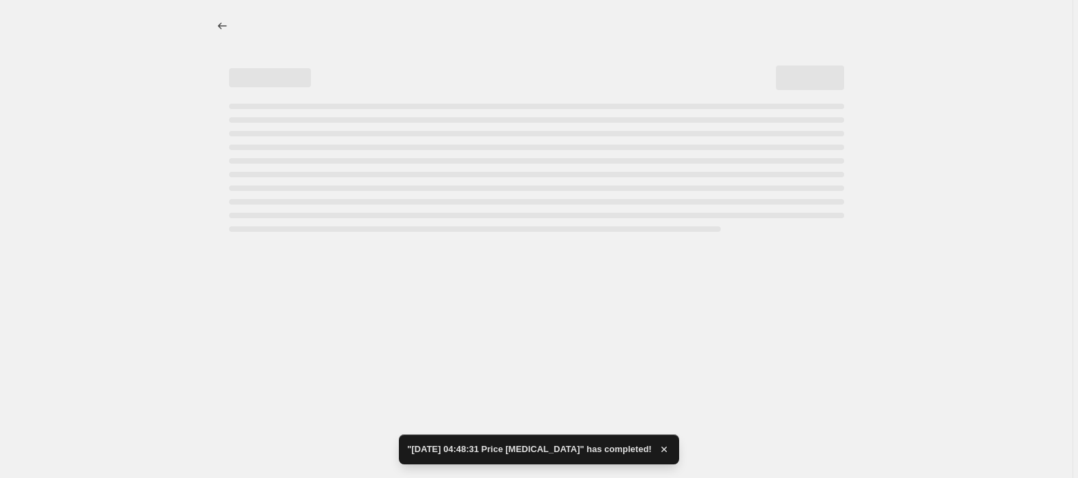
select select "percentage"
